Goal: Task Accomplishment & Management: Manage account settings

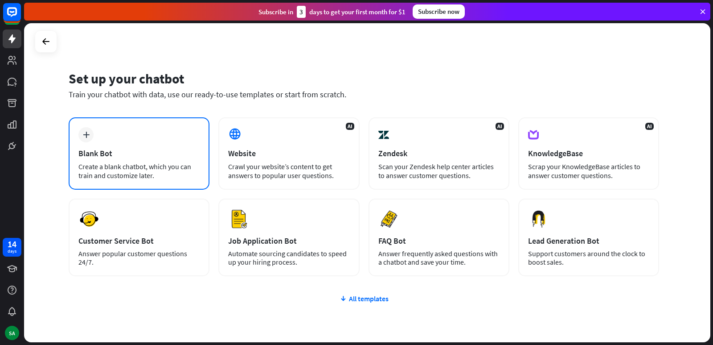
click at [95, 151] on div "Blank Bot" at bounding box center [138, 153] width 121 height 10
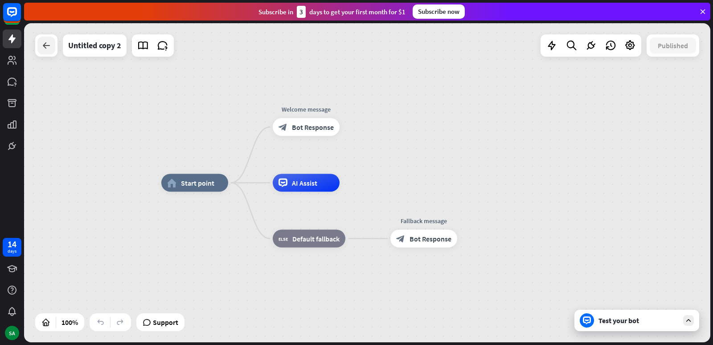
click at [45, 49] on icon at bounding box center [46, 45] width 11 height 11
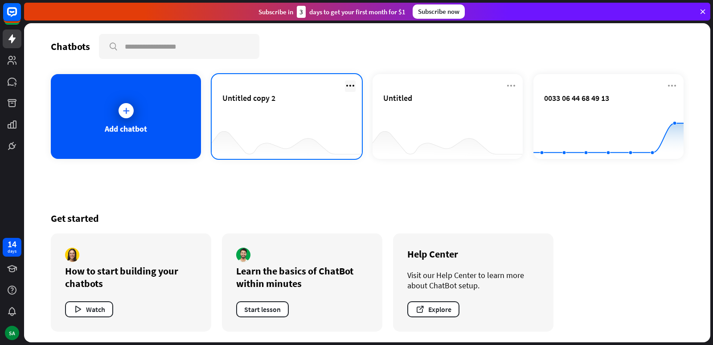
click at [349, 86] on icon at bounding box center [350, 85] width 11 height 11
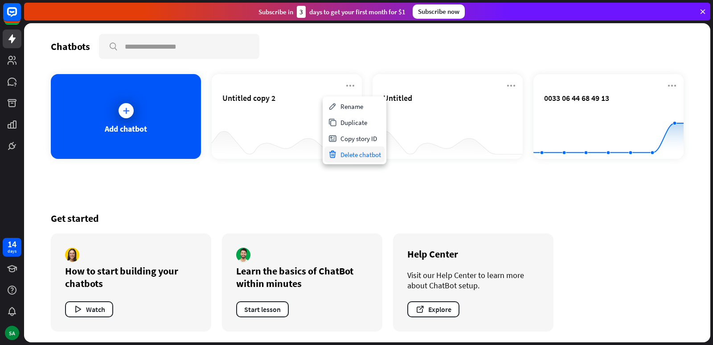
click at [348, 152] on div "Delete chatbot" at bounding box center [355, 154] width 60 height 16
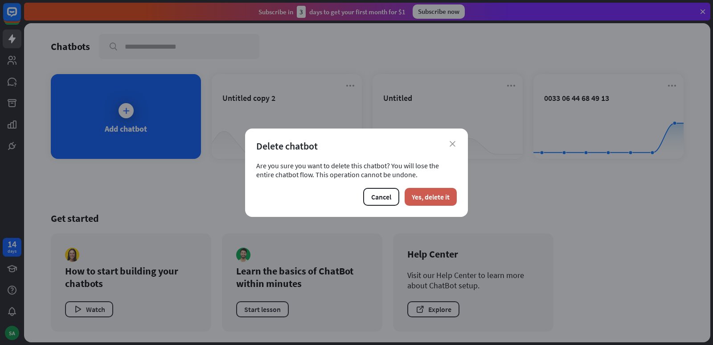
click at [419, 197] on button "Yes, delete it" at bounding box center [431, 197] width 52 height 18
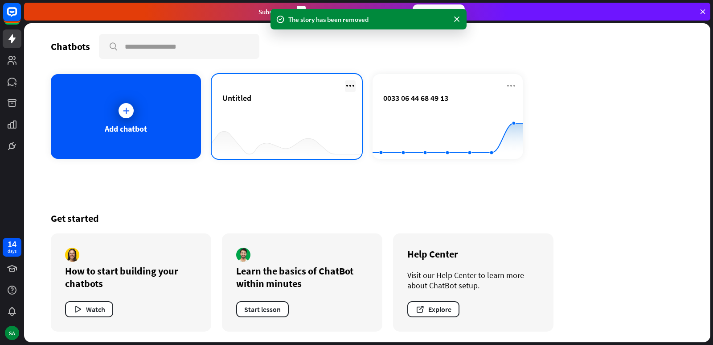
click at [351, 85] on icon at bounding box center [350, 85] width 11 height 11
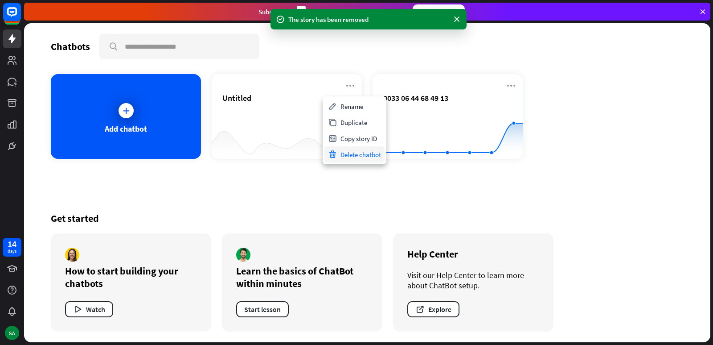
click at [345, 153] on div "Delete chatbot" at bounding box center [355, 154] width 60 height 16
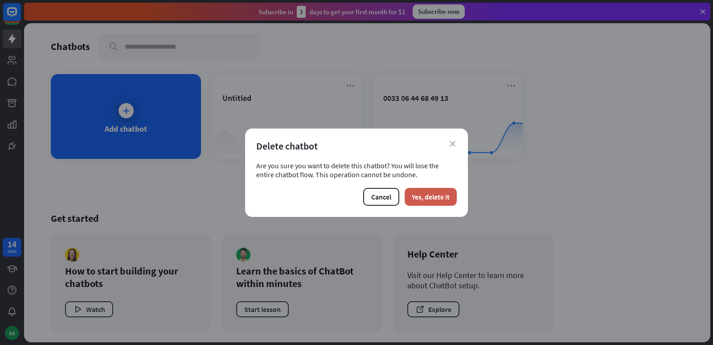
click at [422, 200] on button "Yes, delete it" at bounding box center [431, 197] width 52 height 18
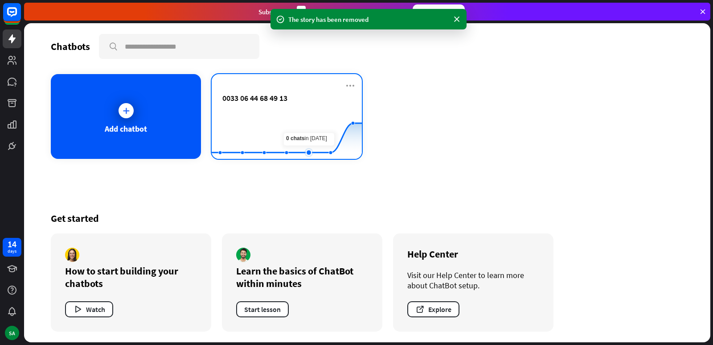
click at [308, 125] on rect at bounding box center [287, 137] width 150 height 56
